Goal: Task Accomplishment & Management: Manage account settings

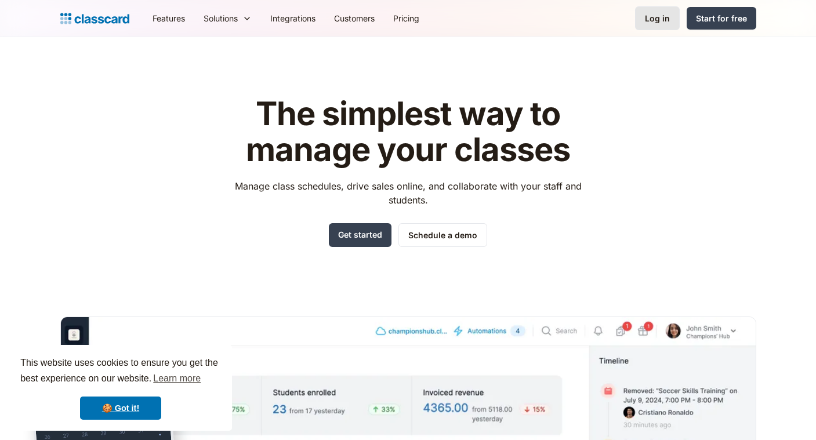
click at [655, 8] on link "Log in" at bounding box center [657, 18] width 45 height 24
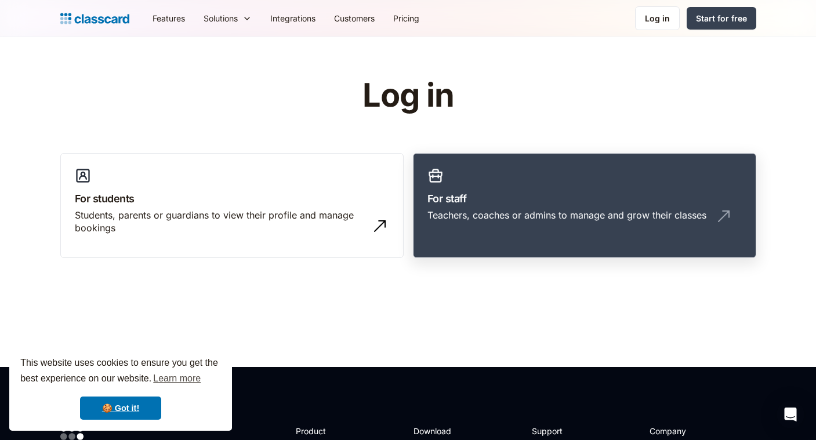
click at [434, 207] on link "For staff Teachers, coaches or admins to manage and grow their classes" at bounding box center [584, 206] width 343 height 106
